Goal: Task Accomplishment & Management: Complete application form

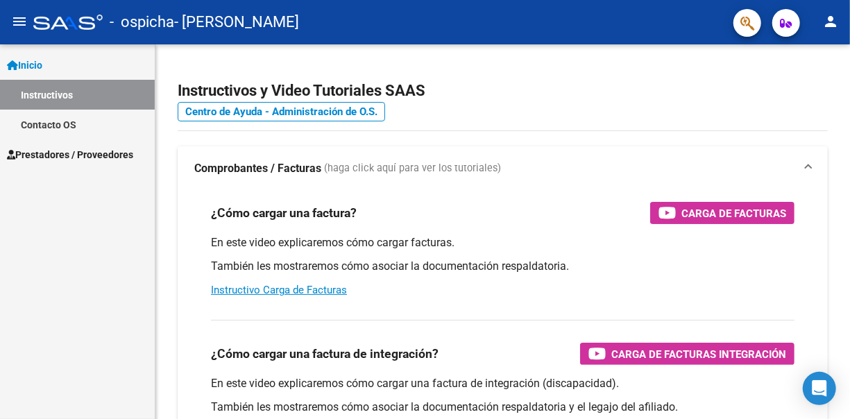
click at [94, 167] on link "Prestadores / Proveedores" at bounding box center [77, 155] width 155 height 30
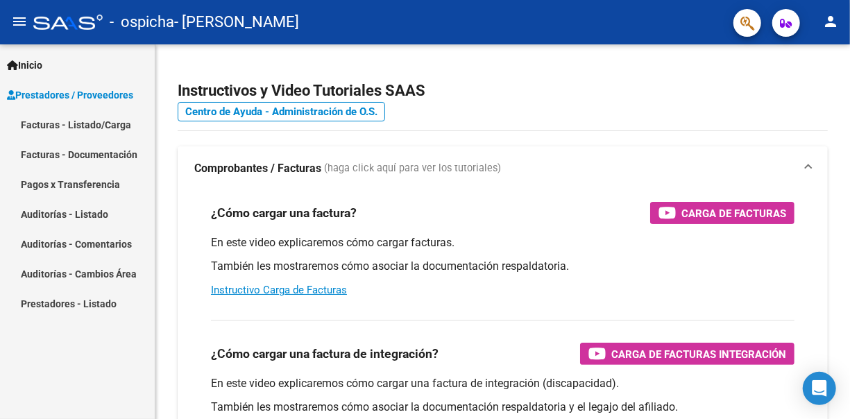
click at [60, 121] on link "Facturas - Listado/Carga" at bounding box center [77, 125] width 155 height 30
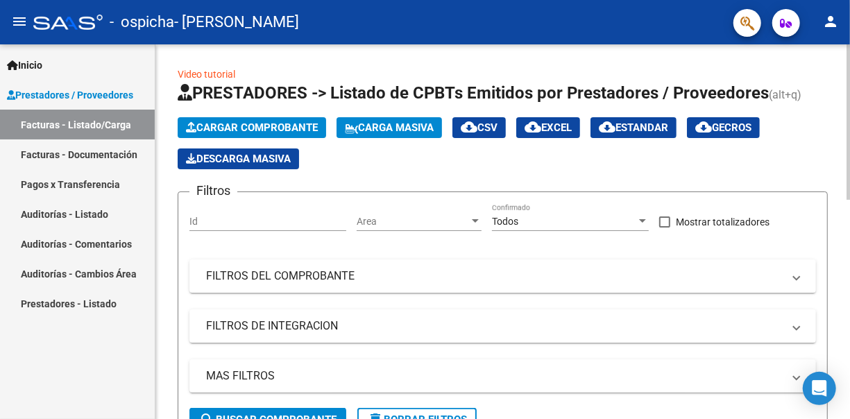
click at [215, 220] on input "Id" at bounding box center [268, 222] width 157 height 12
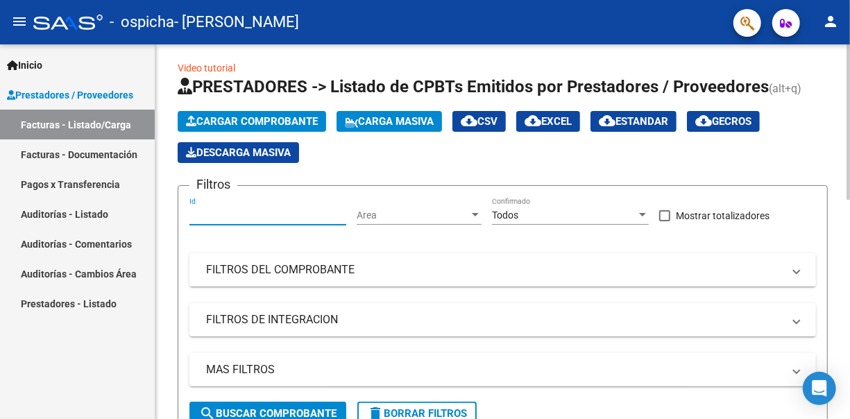
scroll to position [10, 0]
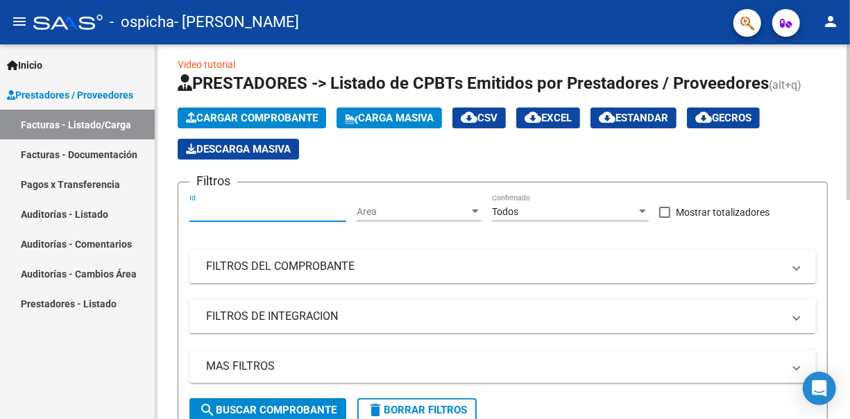
click at [828, 17] on mat-icon "person" at bounding box center [831, 21] width 17 height 17
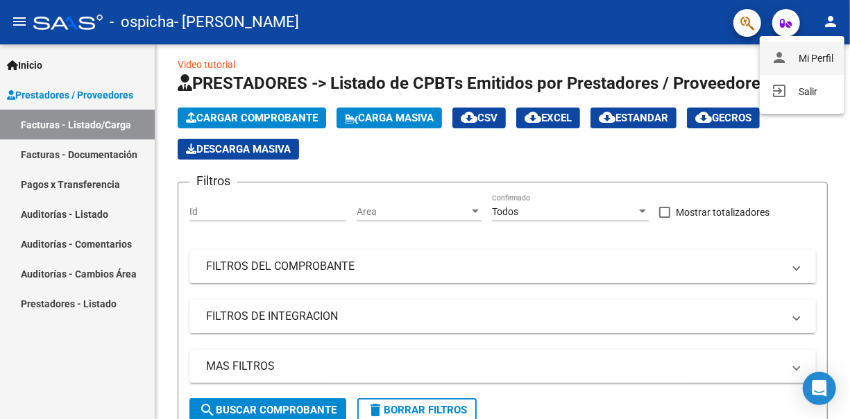
click at [811, 54] on button "person Mi Perfil" at bounding box center [802, 58] width 85 height 33
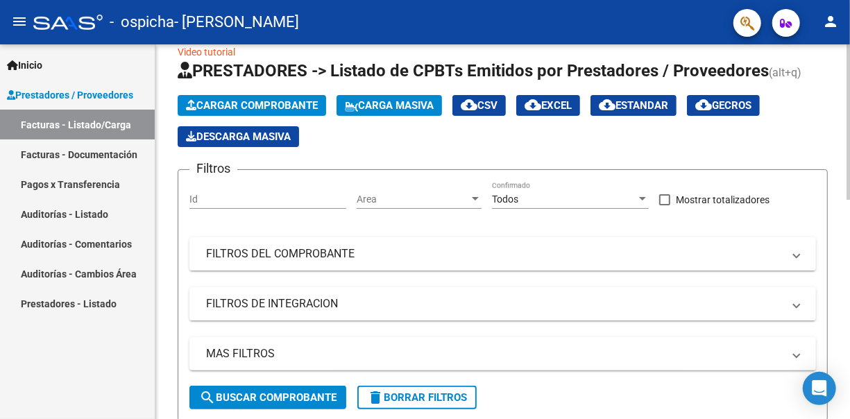
scroll to position [19, 0]
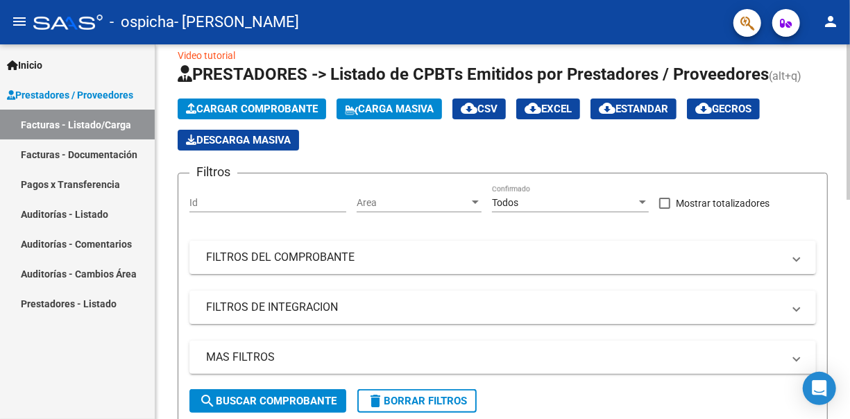
click at [839, 196] on html "menu - ospicha - TOLEDO [PERSON_NAME] person Inicio Instructivos Contacto OS Pr…" at bounding box center [425, 209] width 850 height 419
click at [224, 108] on span "Cargar Comprobante" at bounding box center [252, 109] width 132 height 12
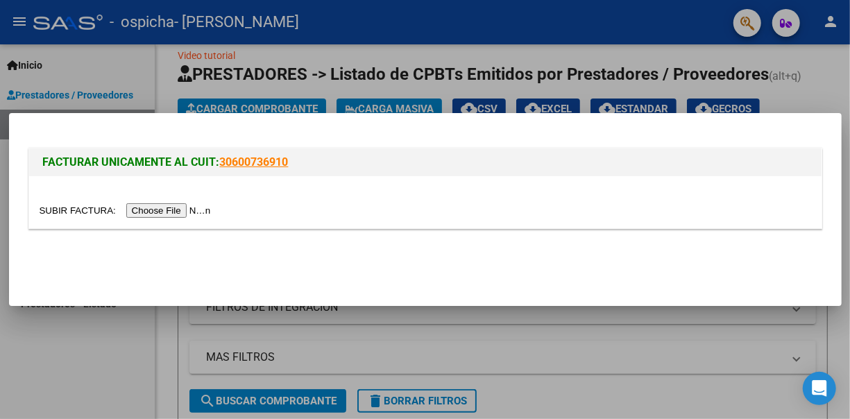
click at [175, 210] on input "file" at bounding box center [128, 210] width 176 height 15
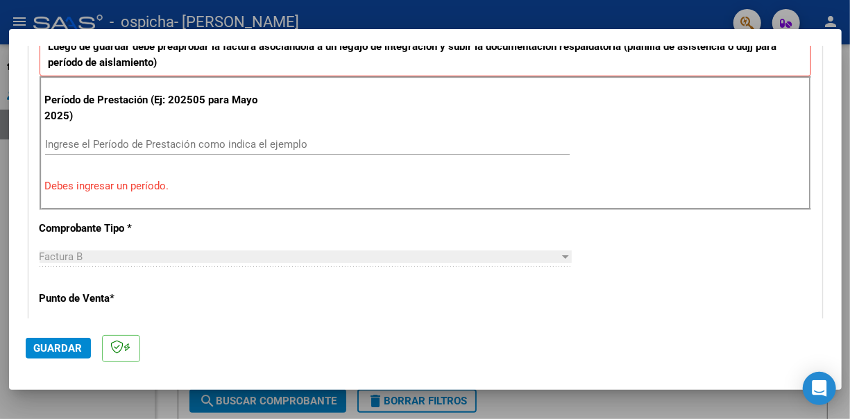
scroll to position [402, 0]
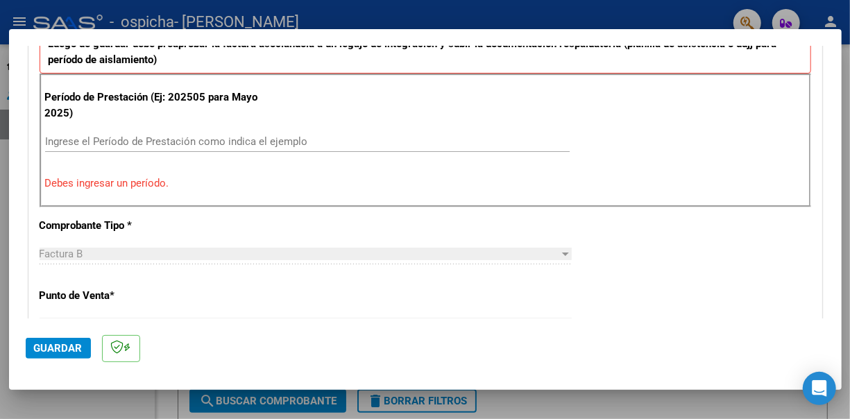
click at [78, 144] on input "Ingrese el Período de Prestación como indica el ejemplo" at bounding box center [307, 141] width 525 height 12
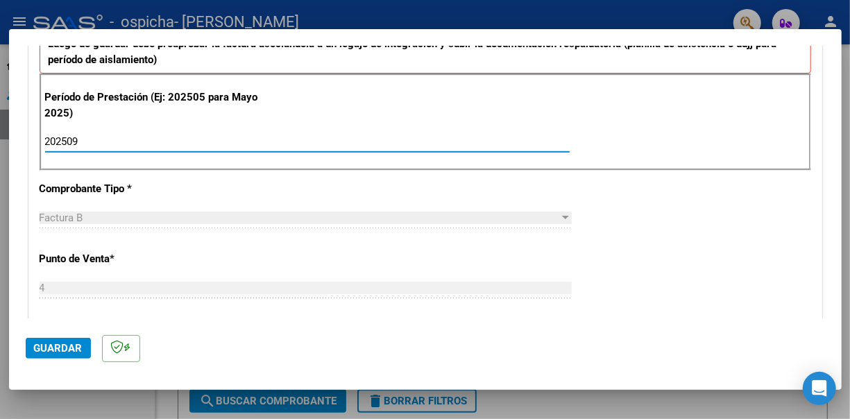
type input "202509"
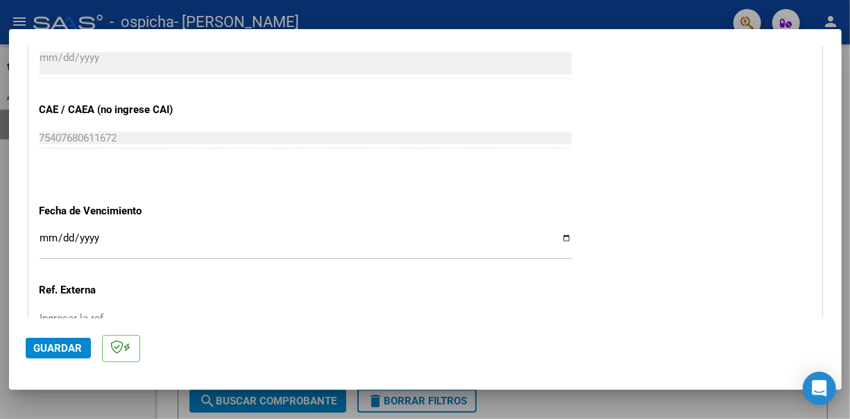
scroll to position [871, 0]
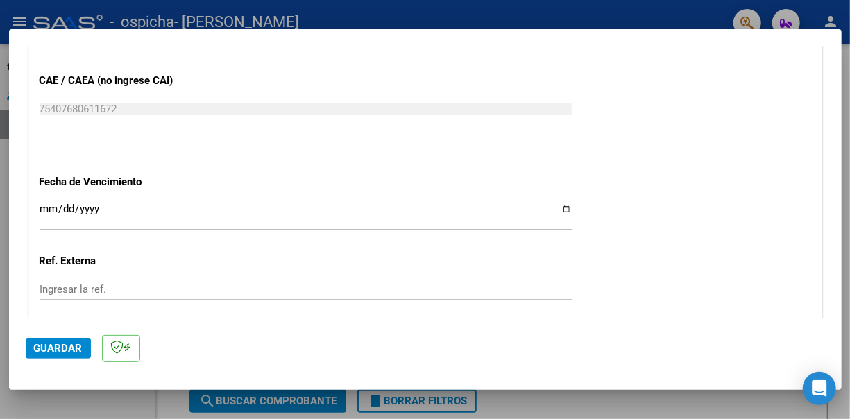
click at [550, 203] on input "Ingresar la fecha" at bounding box center [306, 214] width 532 height 22
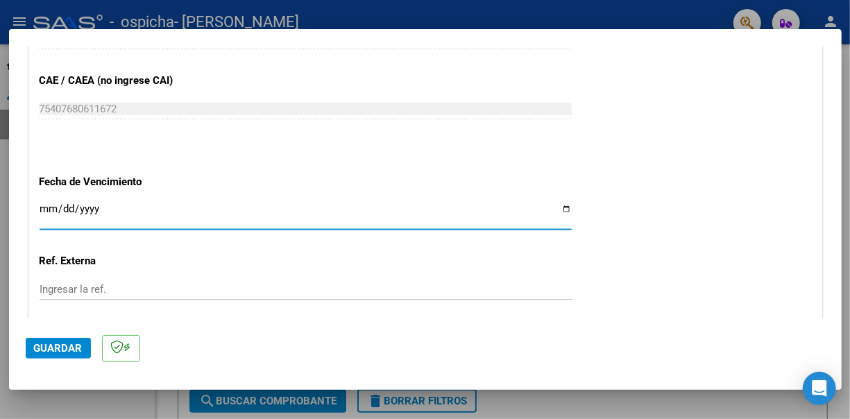
click at [560, 205] on input "Ingresar la fecha" at bounding box center [306, 214] width 532 height 22
type input "[DATE]"
click at [49, 348] on span "Guardar" at bounding box center [58, 348] width 49 height 12
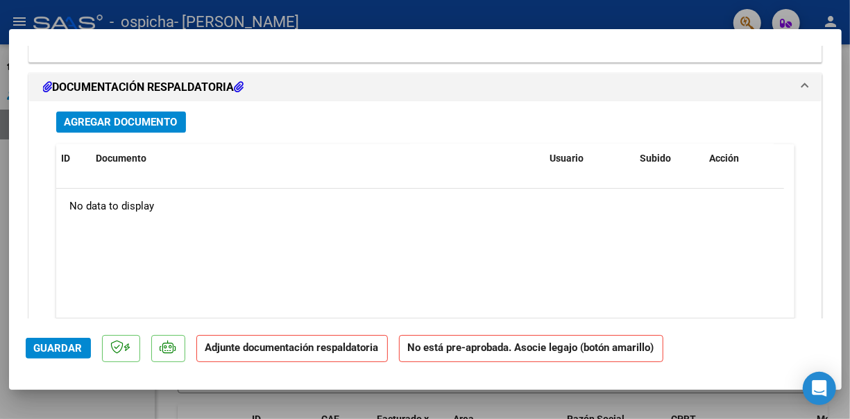
scroll to position [1318, 0]
